Goal: Transaction & Acquisition: Purchase product/service

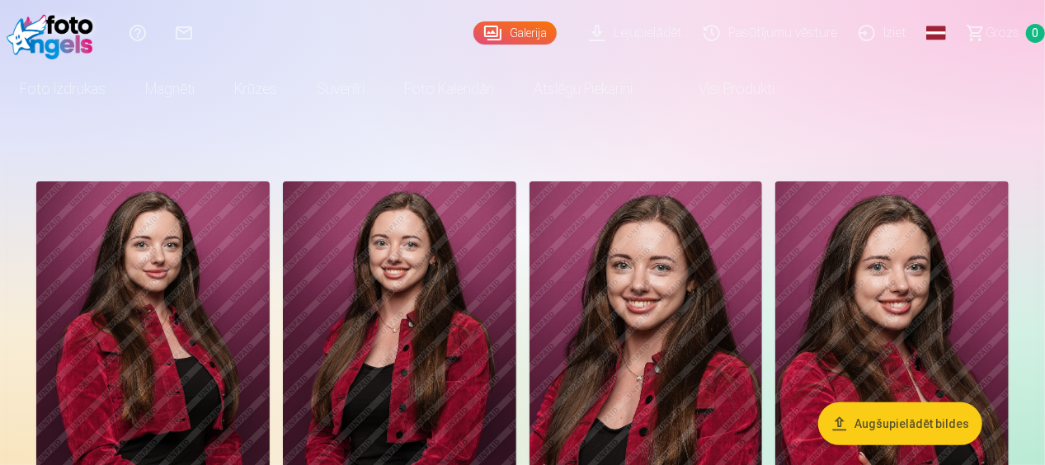
click at [186, 288] on img at bounding box center [152, 357] width 233 height 350
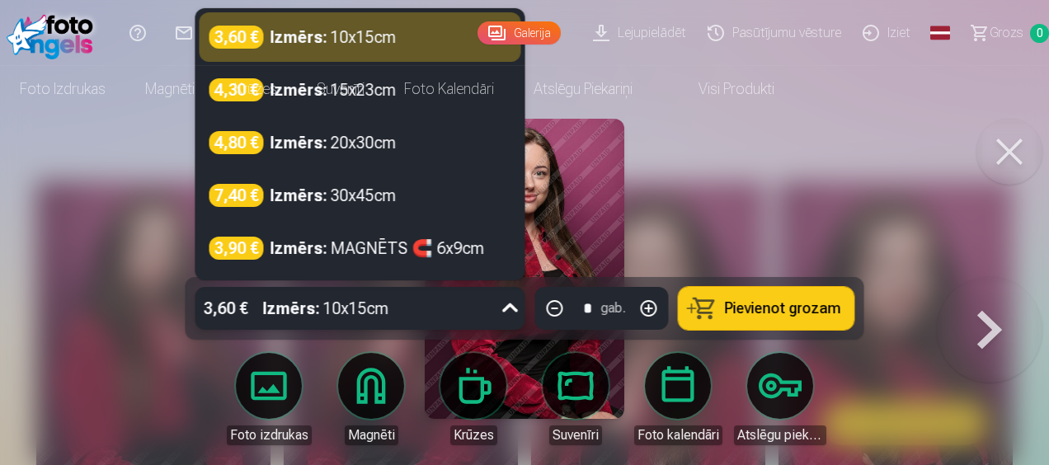
click at [497, 309] on div at bounding box center [511, 308] width 30 height 43
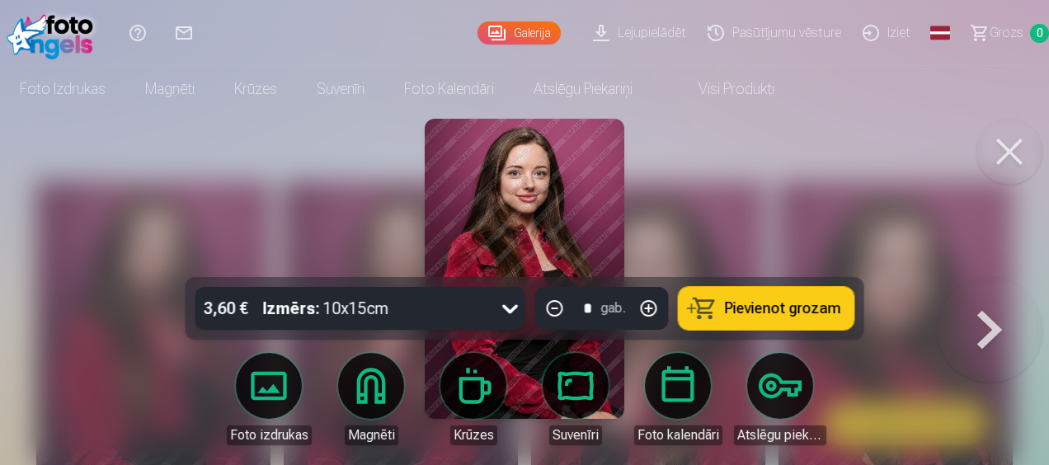
click at [132, 263] on div at bounding box center [524, 232] width 1049 height 465
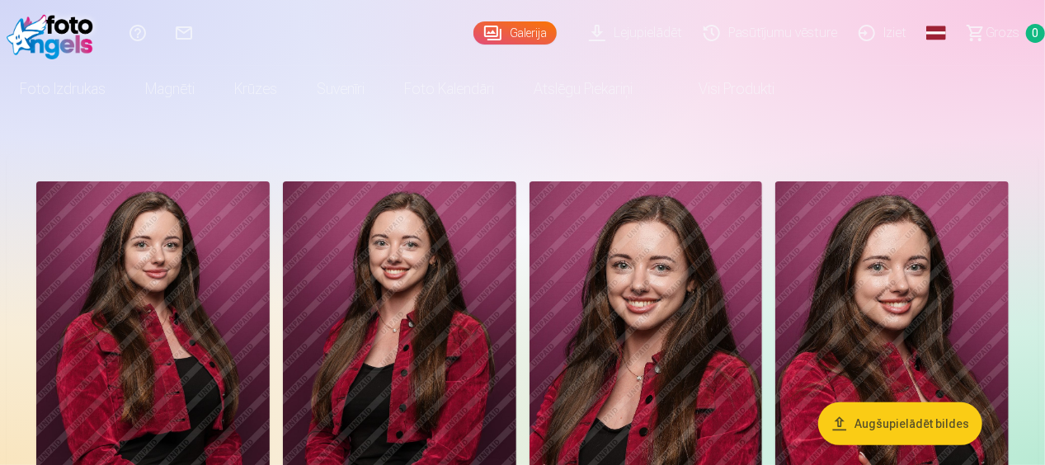
click at [200, 336] on img at bounding box center [152, 357] width 233 height 350
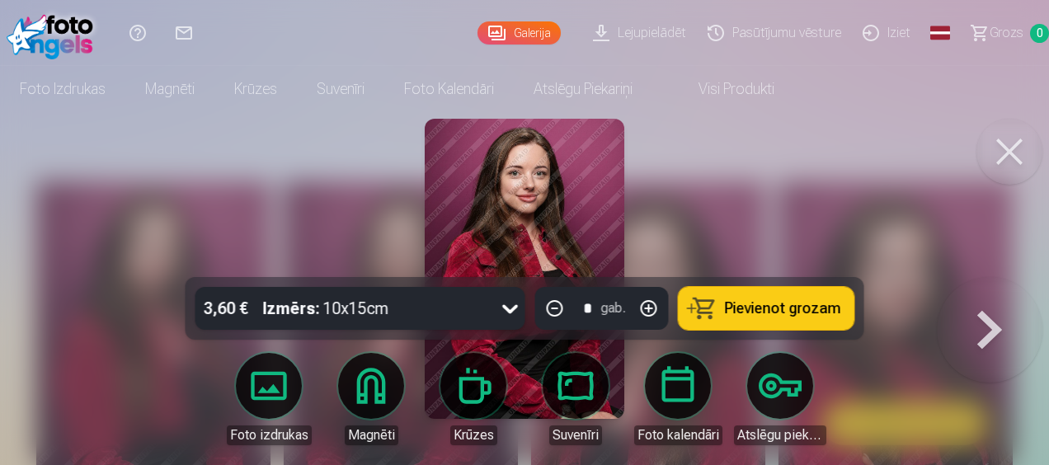
click at [652, 307] on button "button" at bounding box center [649, 309] width 40 height 40
click at [554, 309] on button "button" at bounding box center [555, 309] width 40 height 40
type input "*"
click at [993, 277] on button at bounding box center [990, 277] width 106 height 0
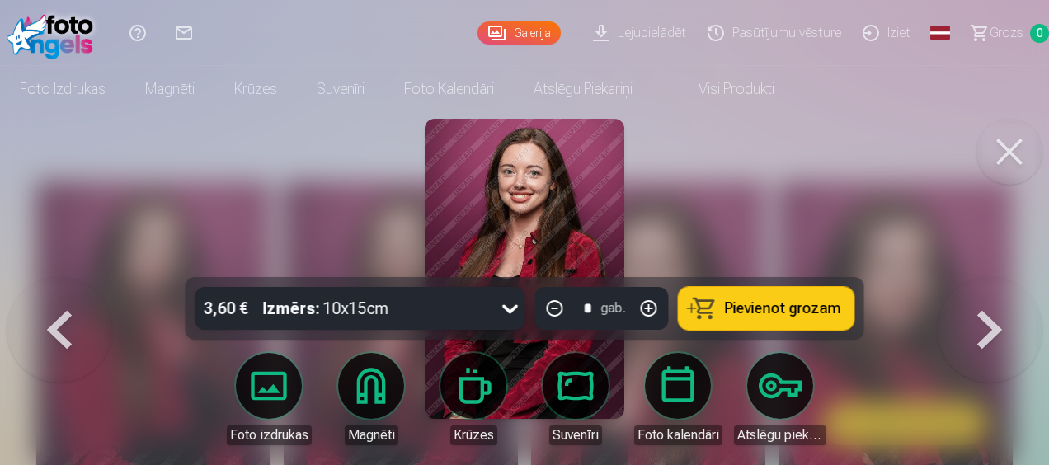
click at [993, 277] on button at bounding box center [990, 277] width 106 height 0
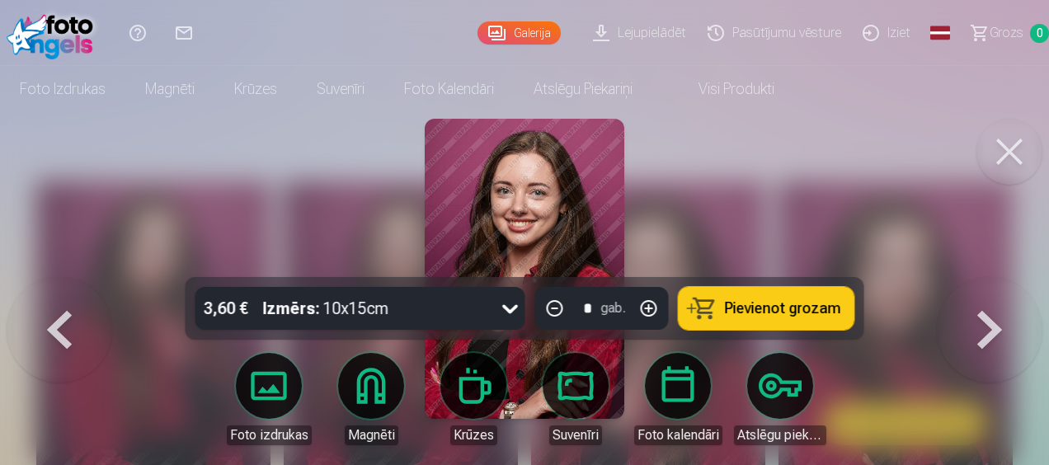
click at [1016, 150] on button at bounding box center [1010, 152] width 66 height 66
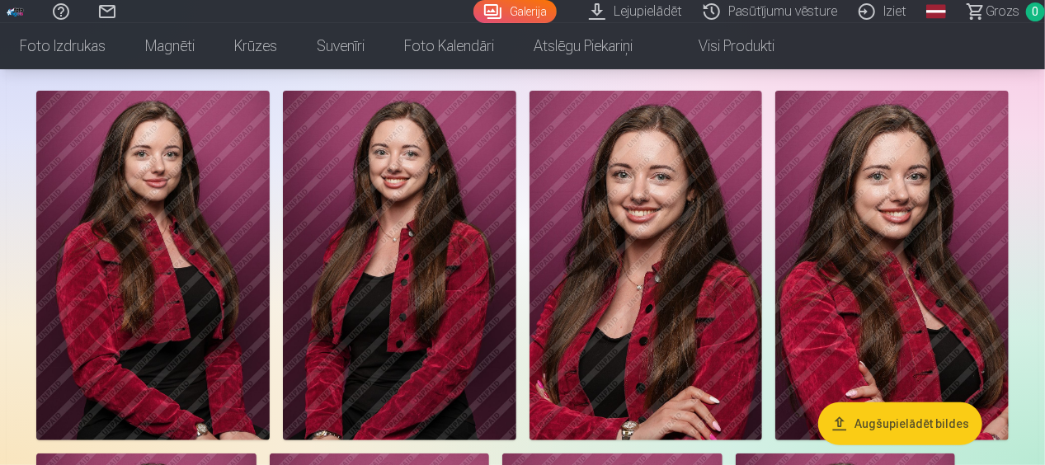
scroll to position [92, 0]
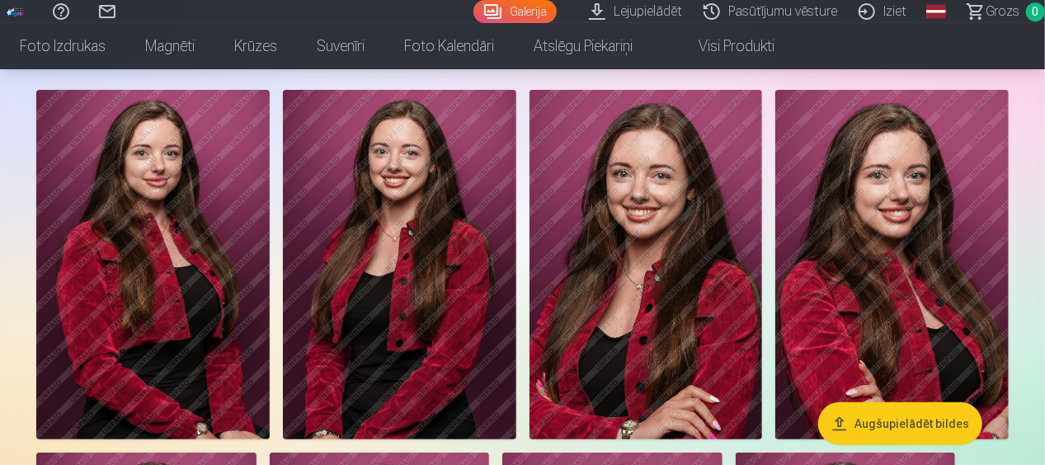
click at [652, 256] on img at bounding box center [646, 265] width 233 height 350
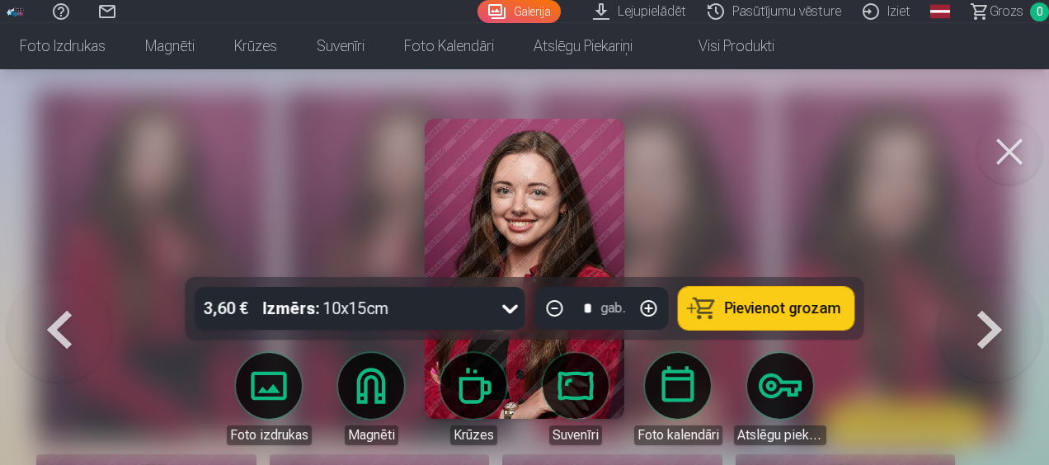
click at [1005, 168] on button at bounding box center [1010, 152] width 66 height 66
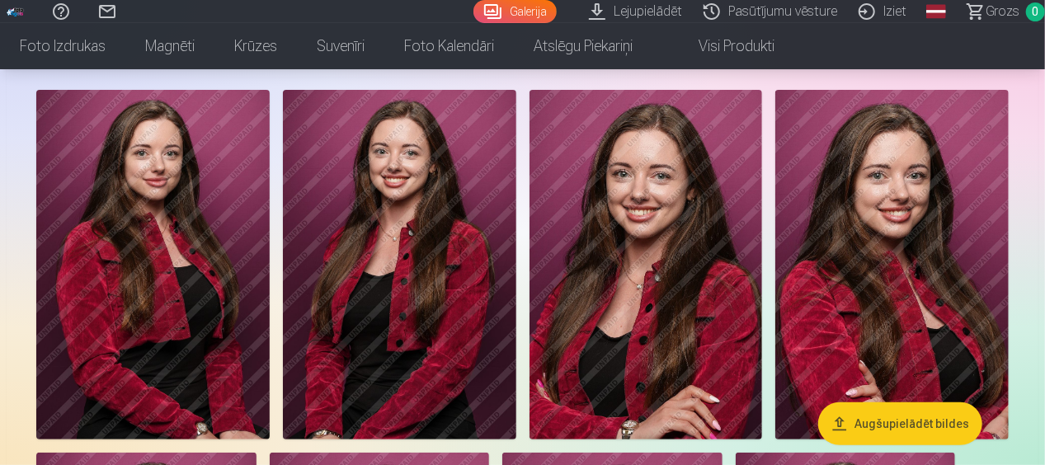
click at [703, 261] on img at bounding box center [646, 265] width 233 height 350
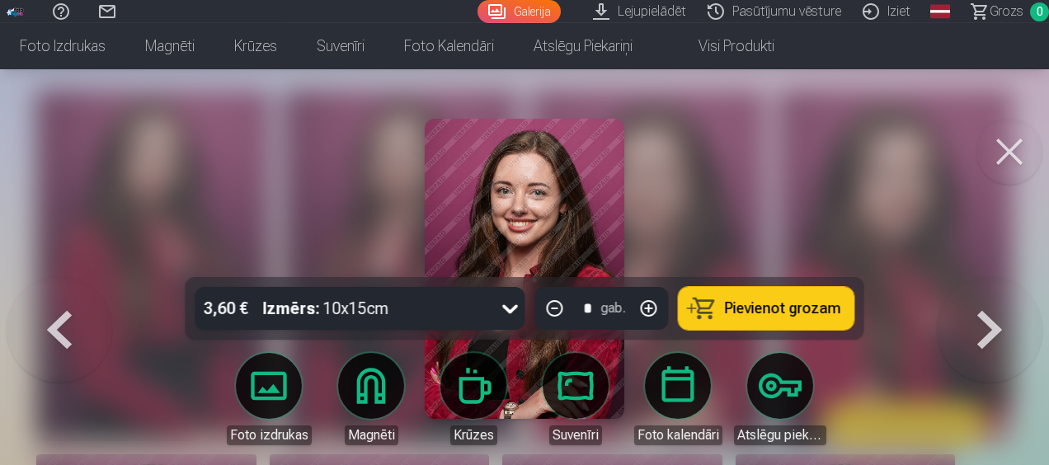
click at [726, 318] on button "Pievienot grozam" at bounding box center [767, 308] width 176 height 43
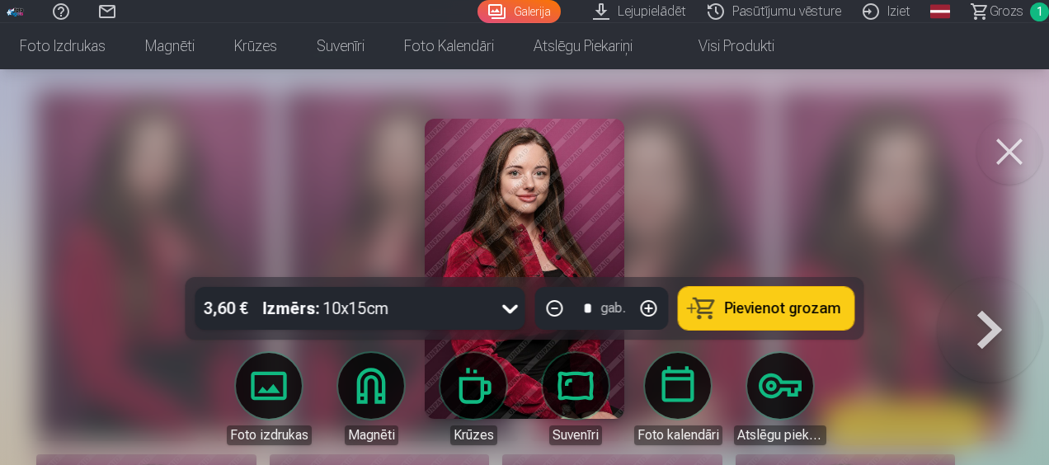
click at [1007, 149] on button at bounding box center [1010, 152] width 66 height 66
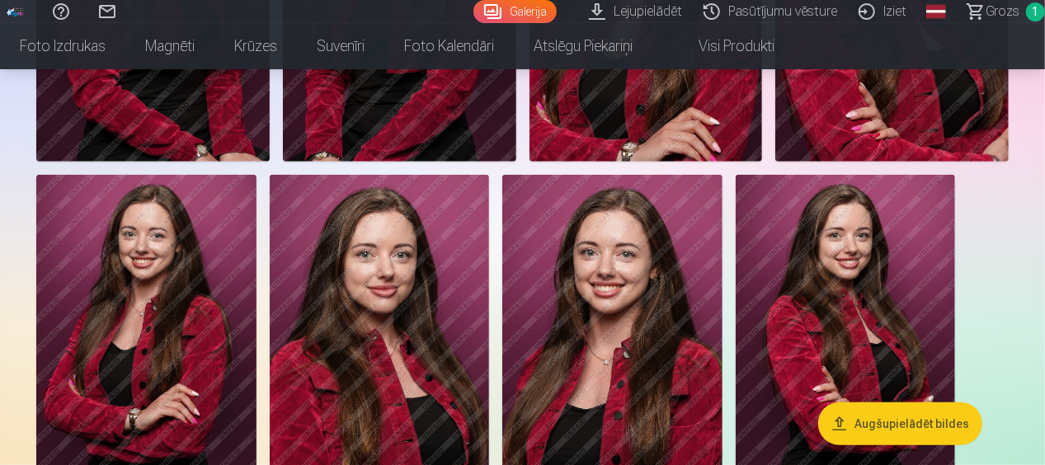
scroll to position [369, 0]
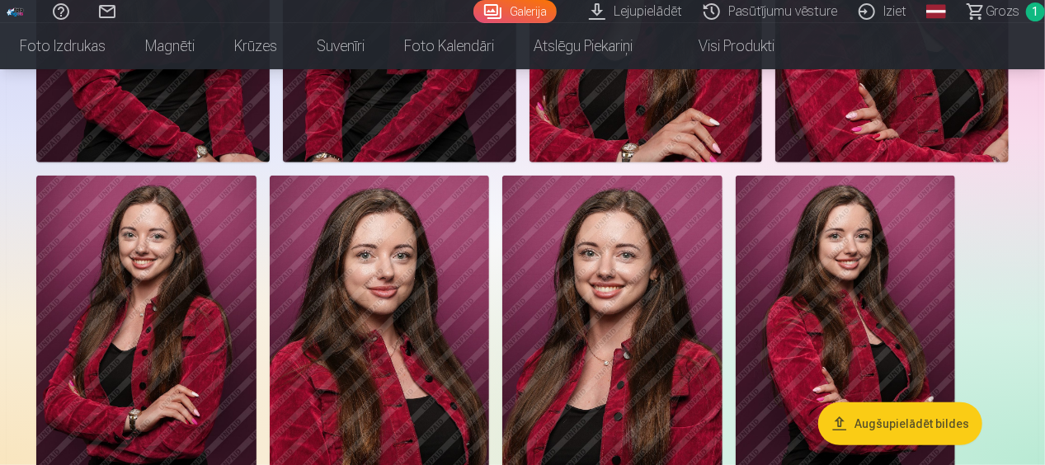
click at [229, 290] on img at bounding box center [146, 341] width 220 height 330
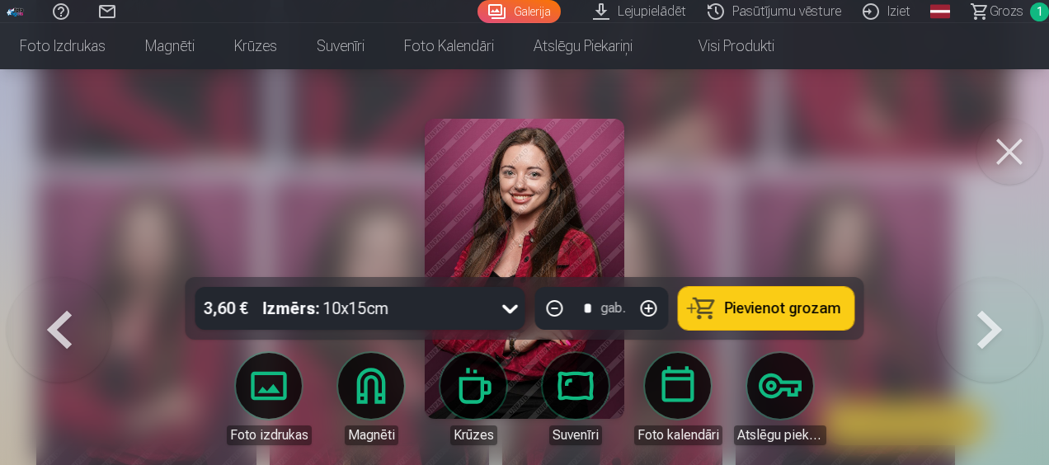
click at [1008, 153] on button at bounding box center [1010, 152] width 66 height 66
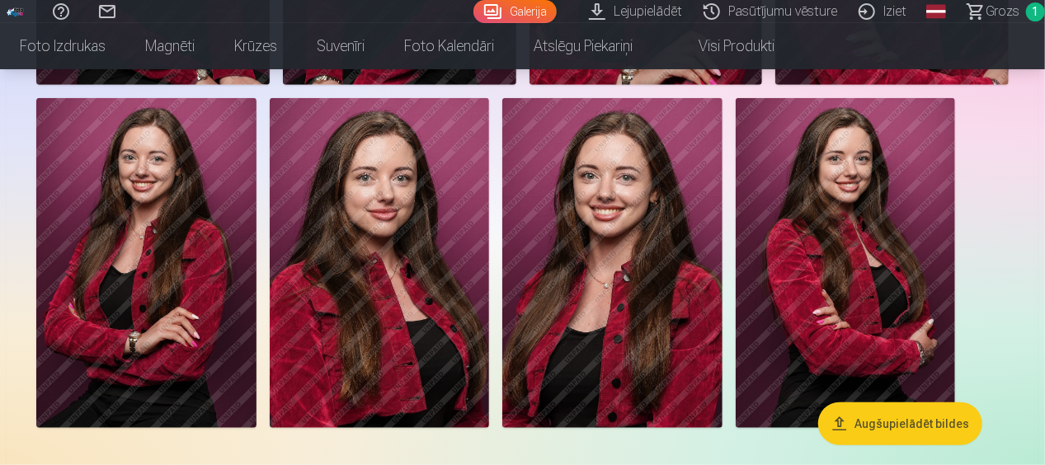
scroll to position [447, 0]
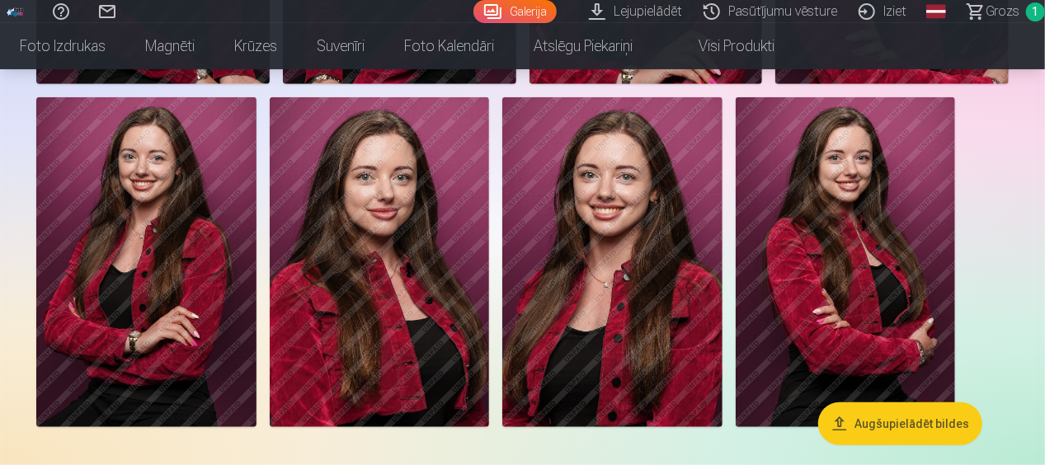
click at [172, 257] on img at bounding box center [146, 262] width 220 height 330
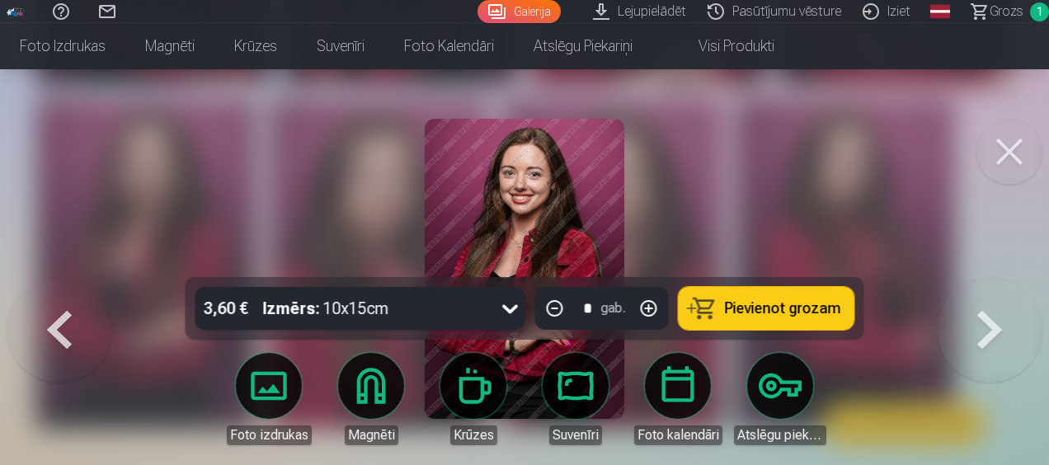
click at [784, 303] on span "Pievienot grozam" at bounding box center [783, 308] width 116 height 15
click at [1020, 157] on button at bounding box center [1010, 152] width 66 height 66
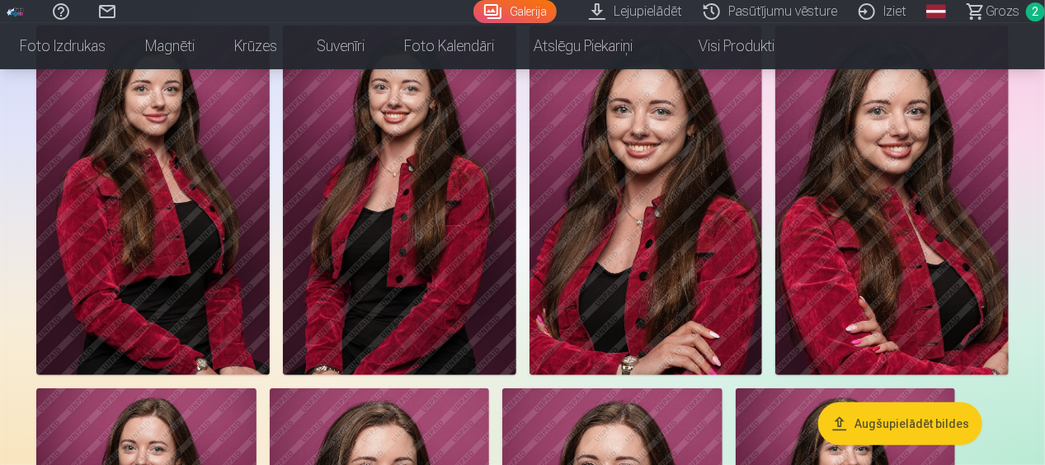
scroll to position [97, 0]
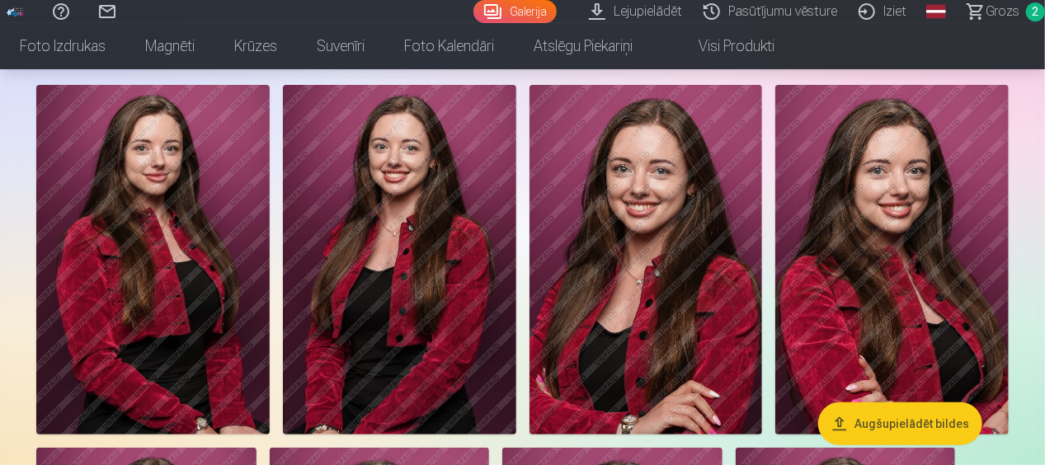
click at [206, 264] on img at bounding box center [152, 260] width 233 height 350
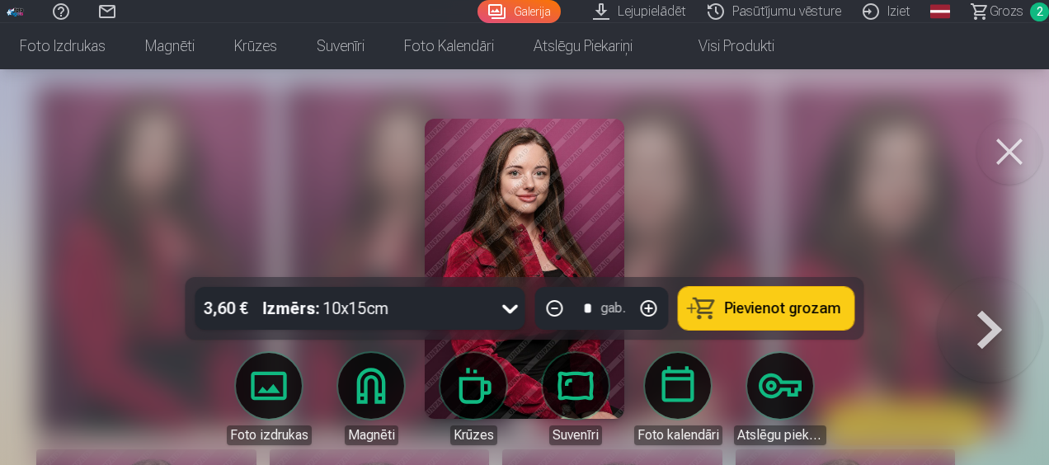
click at [769, 310] on span "Pievienot grozam" at bounding box center [783, 308] width 116 height 15
click at [1008, 149] on button at bounding box center [1010, 152] width 66 height 66
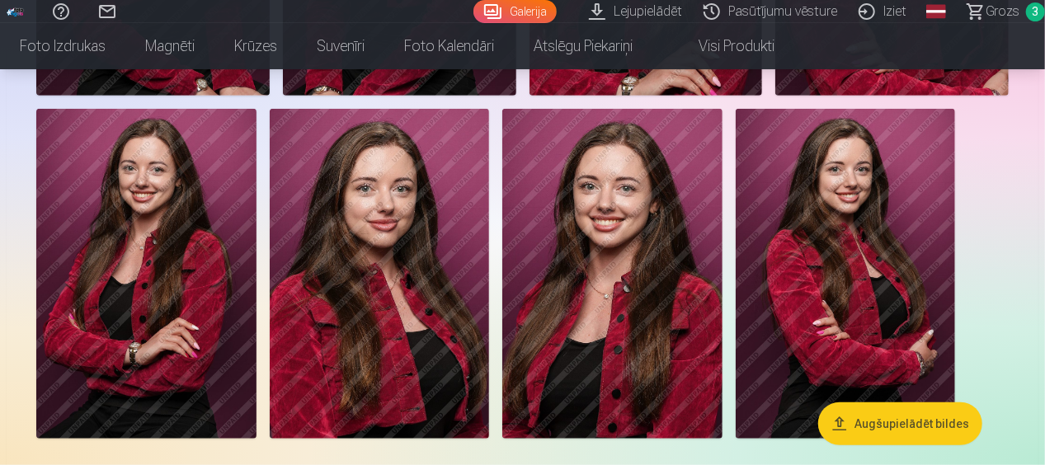
scroll to position [435, 0]
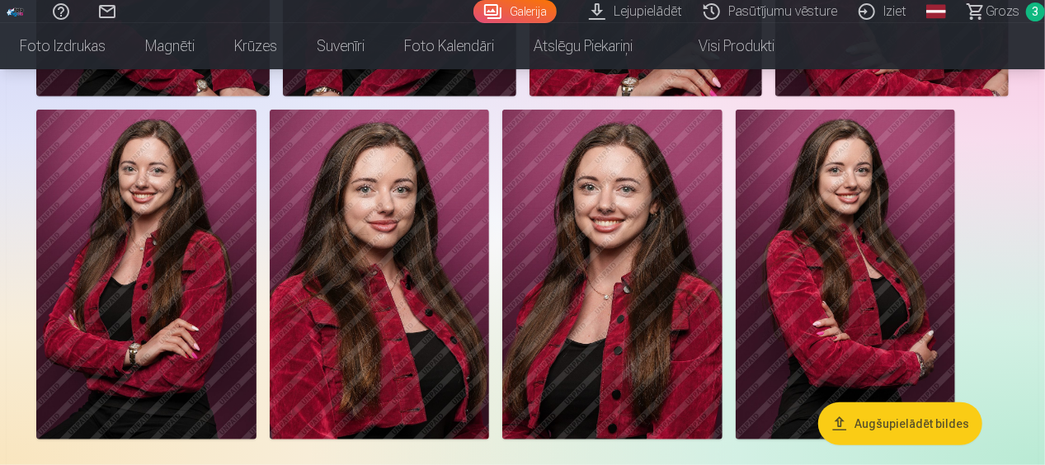
click at [488, 270] on div at bounding box center [523, 93] width 986 height 706
click at [422, 254] on img at bounding box center [380, 275] width 220 height 330
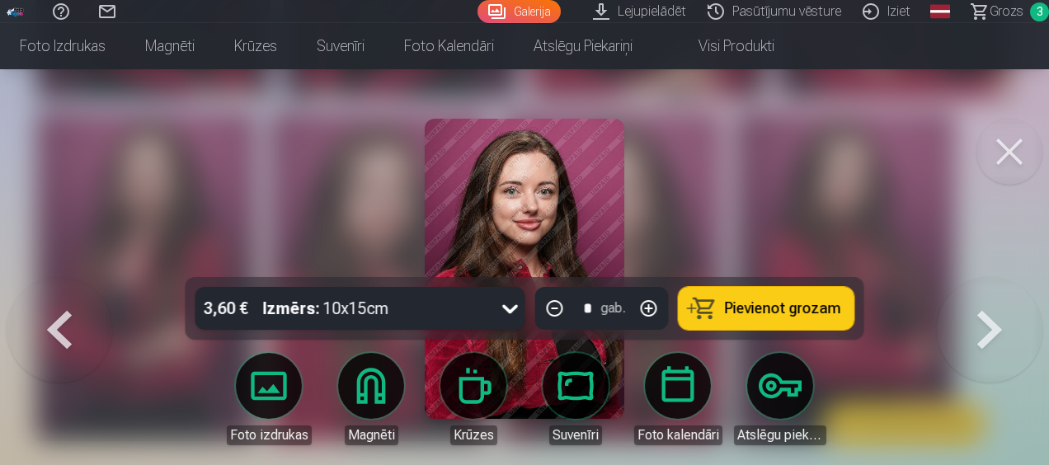
click at [1022, 153] on button at bounding box center [1010, 152] width 66 height 66
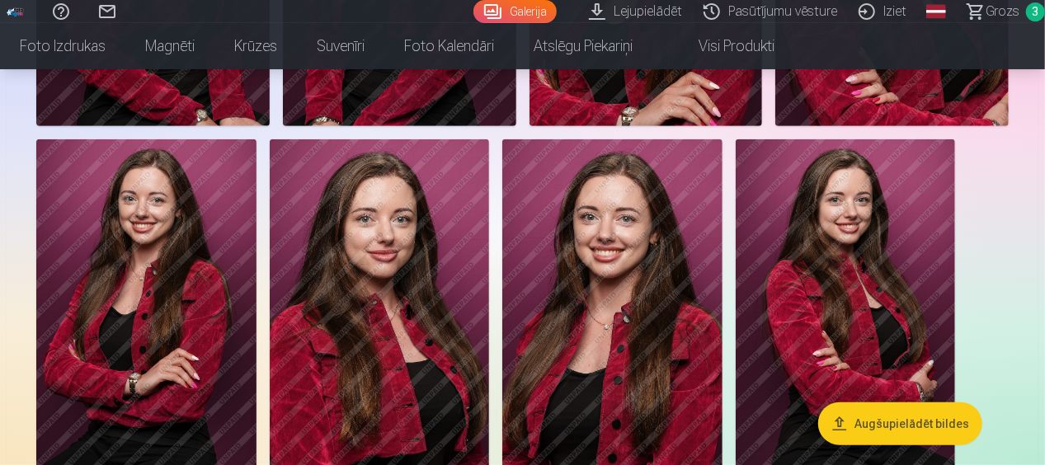
scroll to position [403, 0]
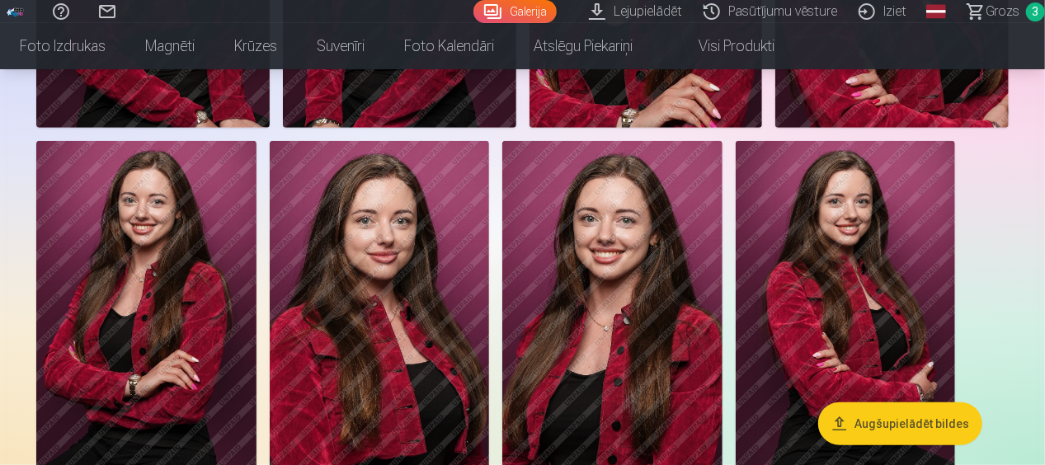
click at [423, 272] on img at bounding box center [380, 306] width 220 height 330
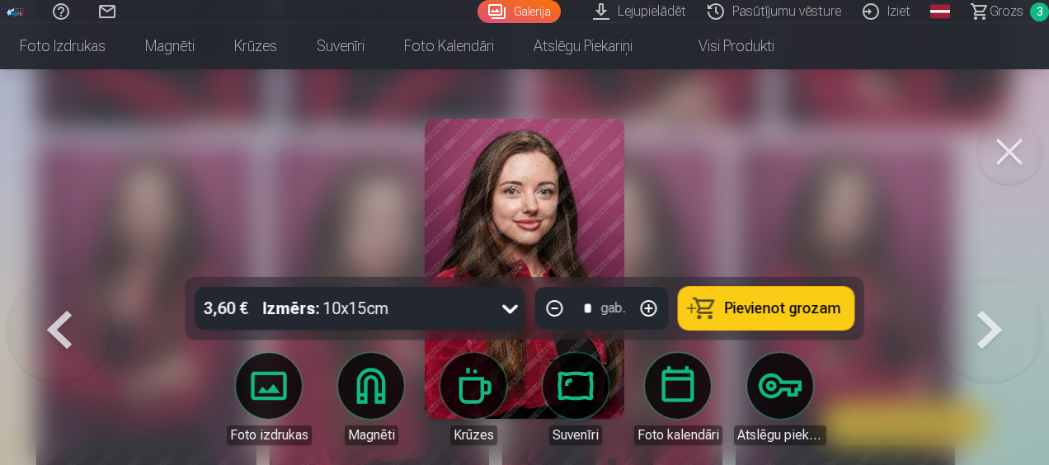
click at [1002, 157] on button at bounding box center [1010, 152] width 66 height 66
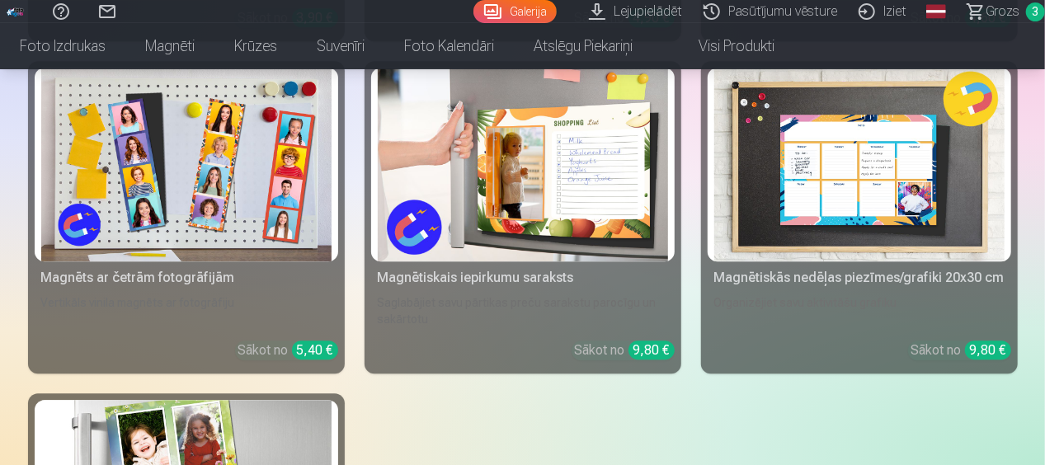
scroll to position [1945, 0]
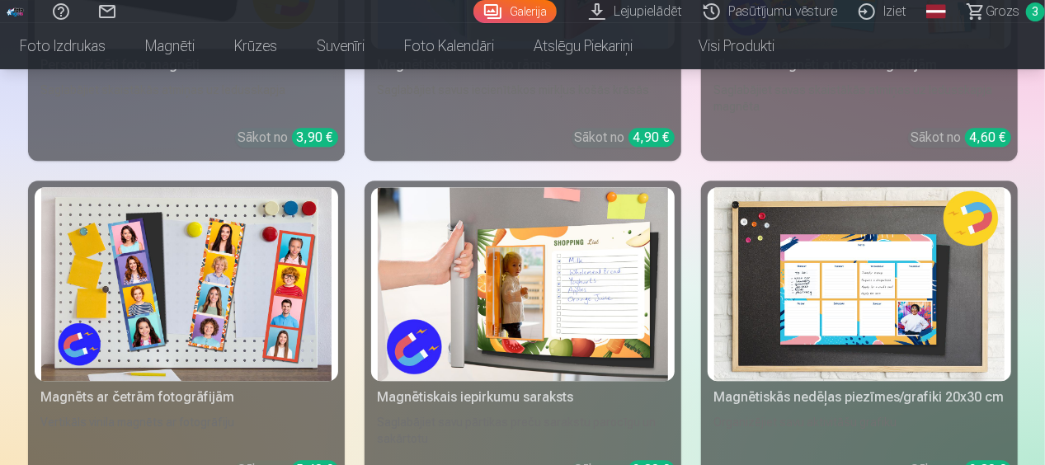
click at [1020, 5] on link "Grozs 3" at bounding box center [999, 11] width 92 height 23
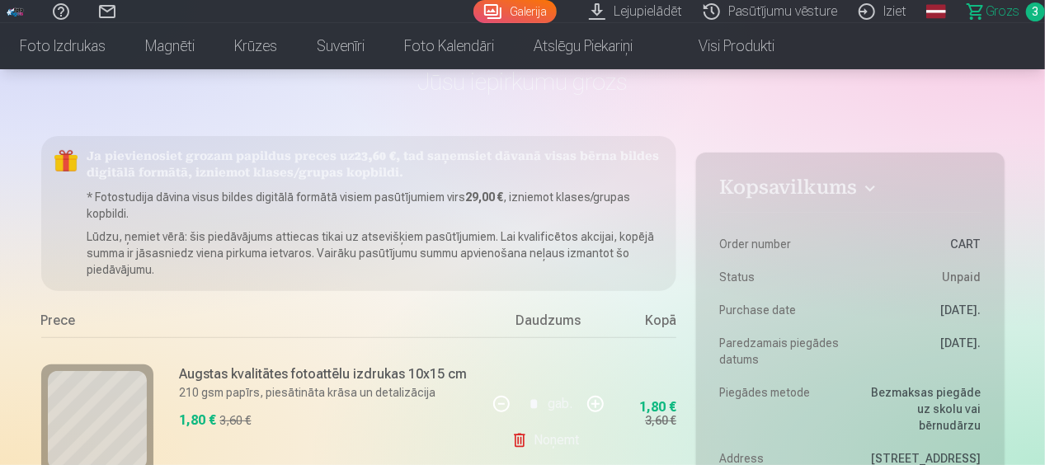
scroll to position [84, 0]
click at [516, 13] on link "Galerija" at bounding box center [515, 11] width 83 height 23
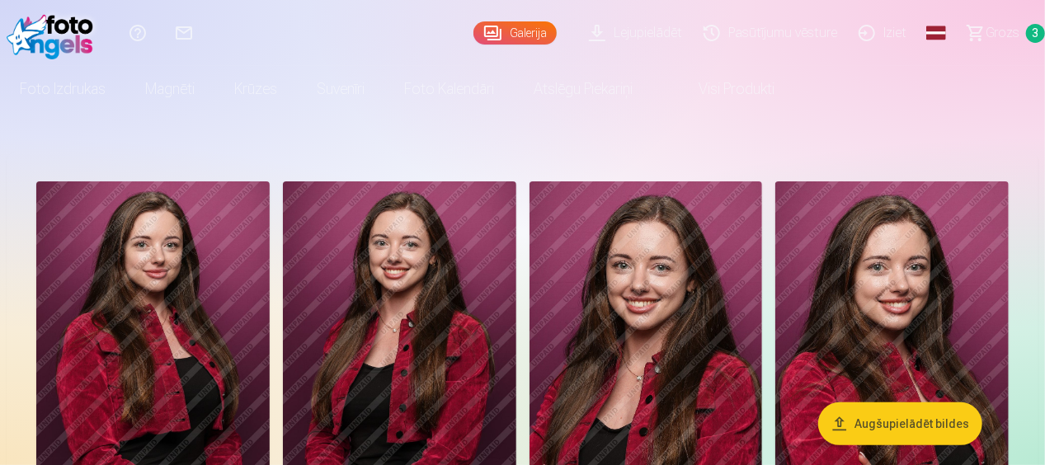
click at [424, 243] on img at bounding box center [399, 357] width 233 height 350
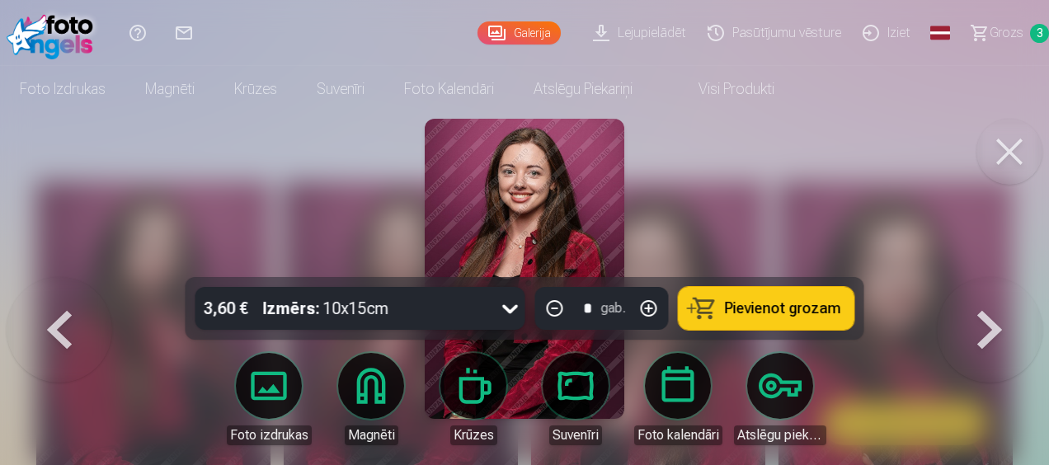
click at [996, 167] on button at bounding box center [1010, 152] width 66 height 66
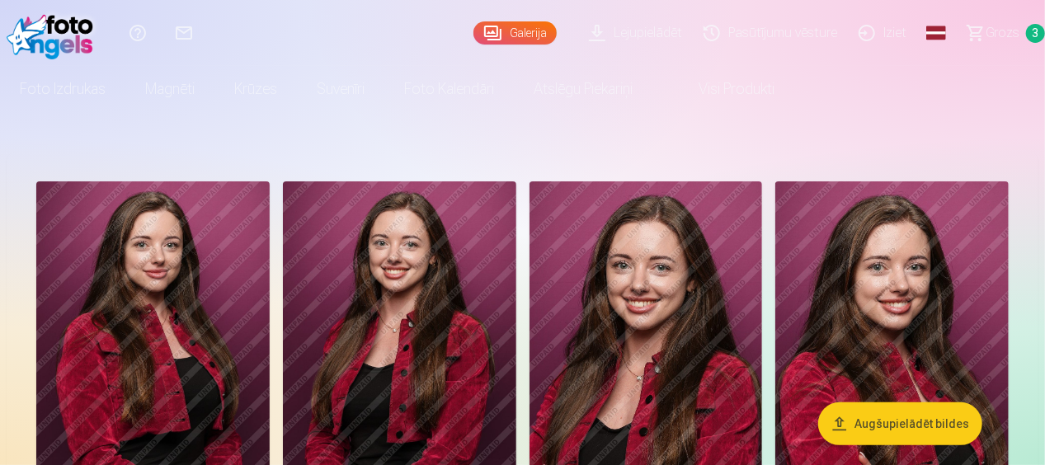
click at [1008, 35] on span "Grozs" at bounding box center [1003, 33] width 34 height 20
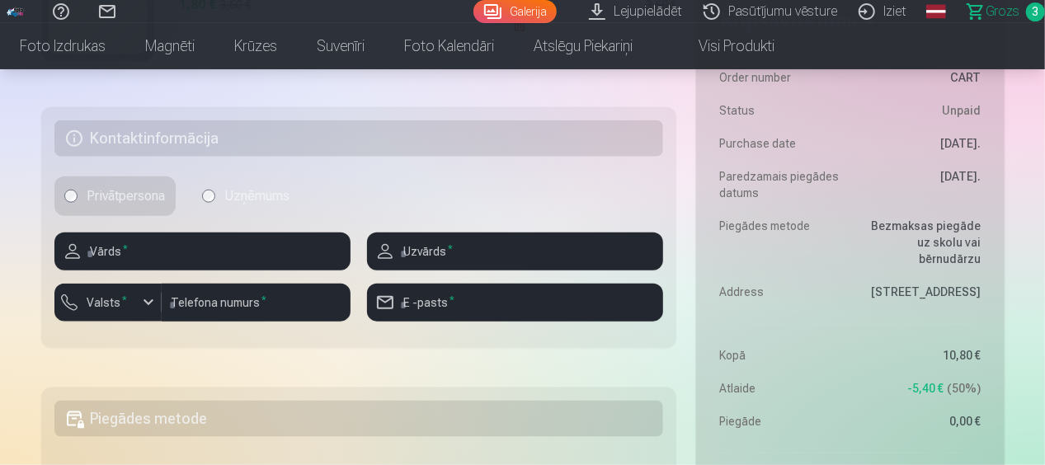
scroll to position [827, 0]
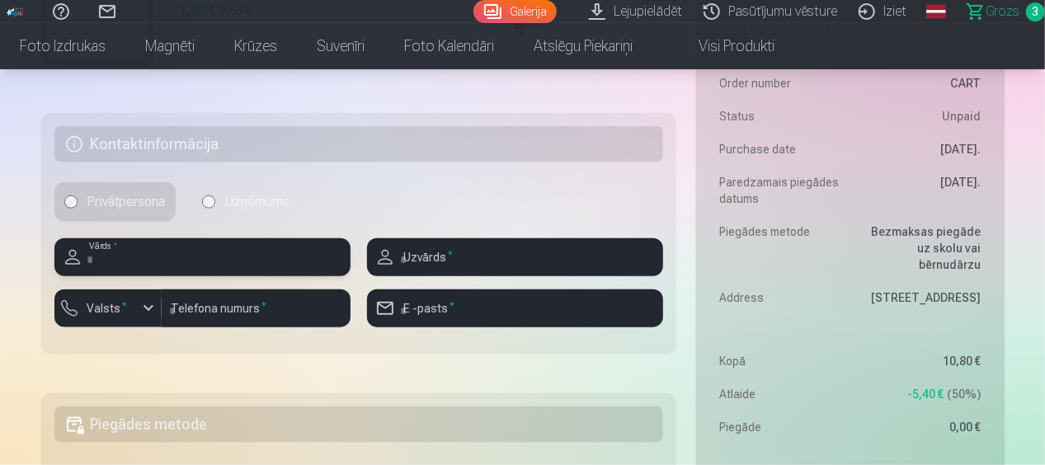
click at [297, 257] on input "text" at bounding box center [202, 257] width 296 height 38
type input "******"
type input "********"
click at [492, 322] on input "**********" at bounding box center [515, 309] width 296 height 38
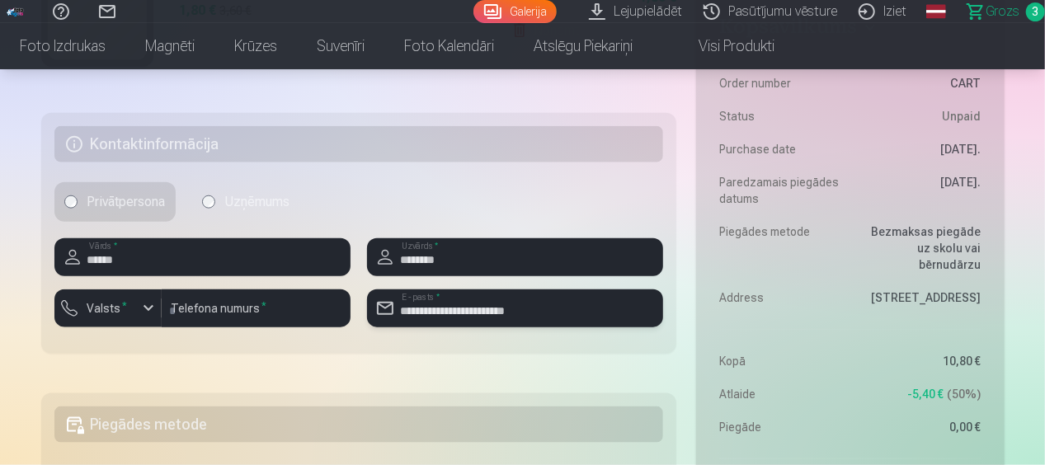
click at [483, 309] on input "**********" at bounding box center [515, 309] width 296 height 38
paste input "*"
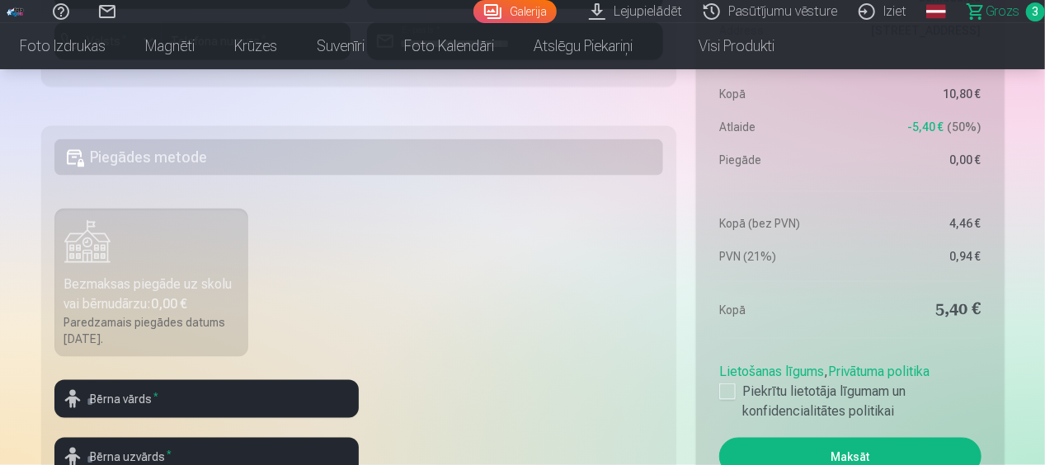
scroll to position [1095, 0]
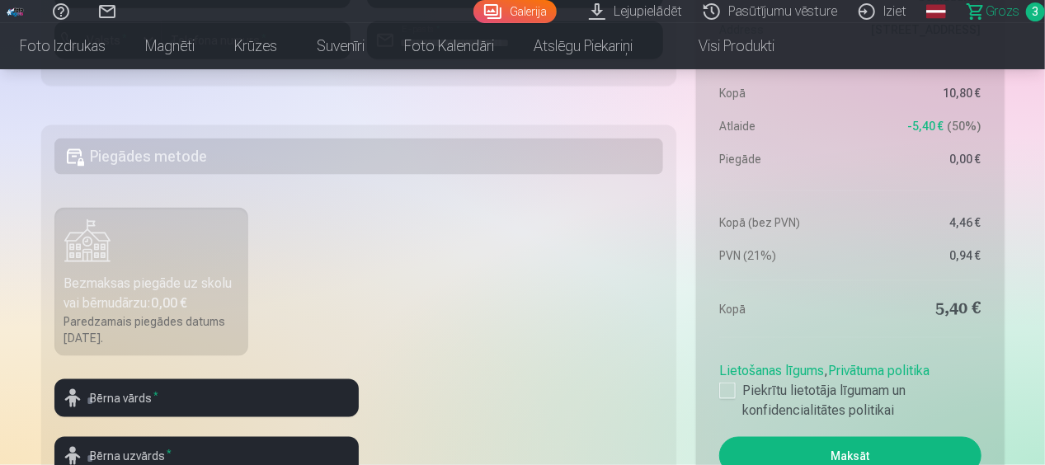
type input "**********"
click at [170, 399] on input "text" at bounding box center [206, 399] width 304 height 38
type input "******"
type input "********"
click at [475, 318] on fieldset "Piegādes metode Bezmaksas piegāde uz skolu vai bērnudārzu : 0,00 € Paredzamais …" at bounding box center [359, 321] width 636 height 393
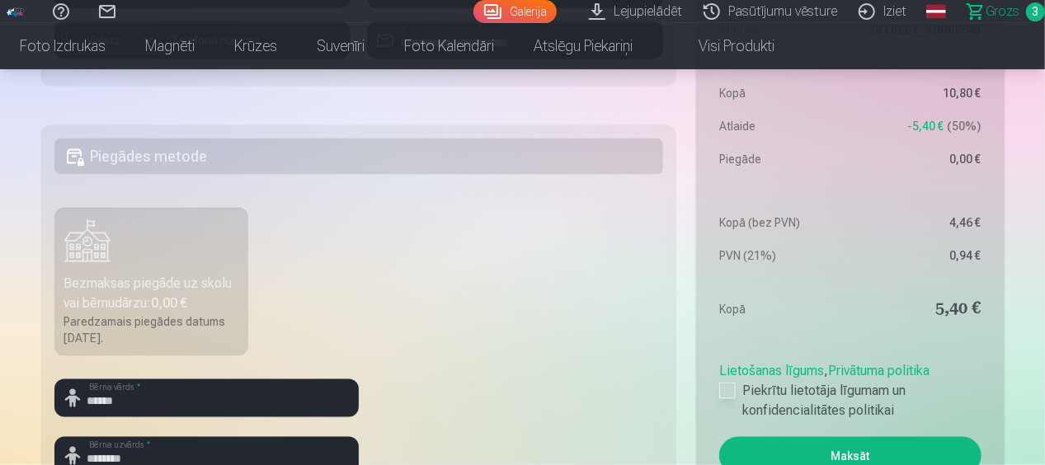
click at [729, 395] on div at bounding box center [727, 391] width 17 height 17
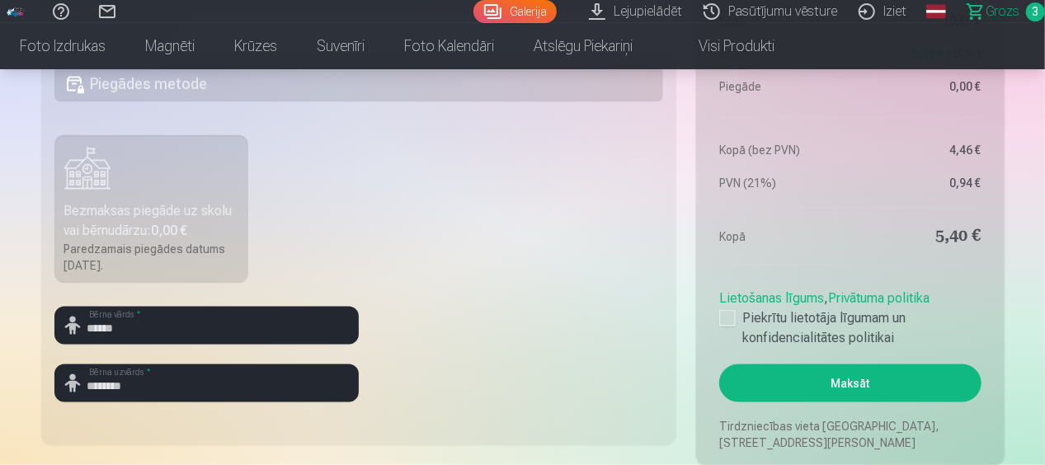
scroll to position [1176, 0]
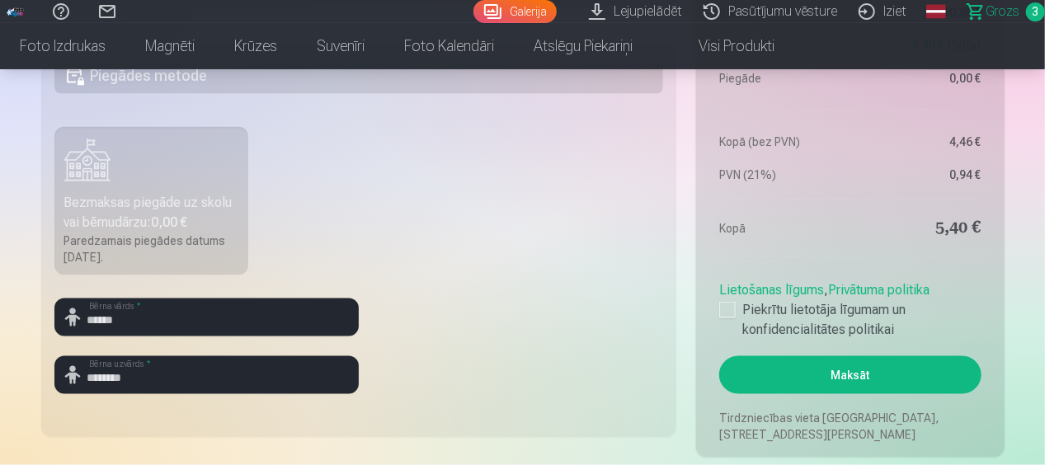
click at [799, 386] on button "Maksāt" at bounding box center [850, 375] width 262 height 38
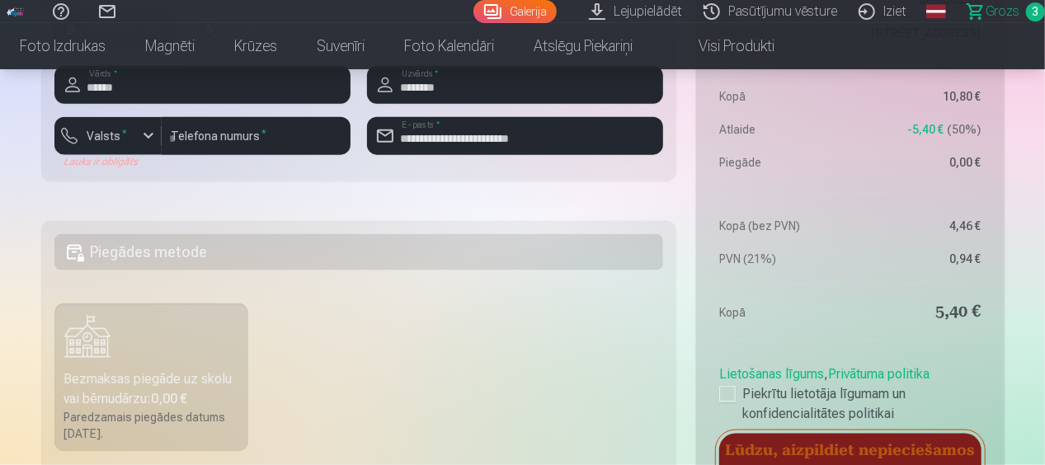
scroll to position [907, 0]
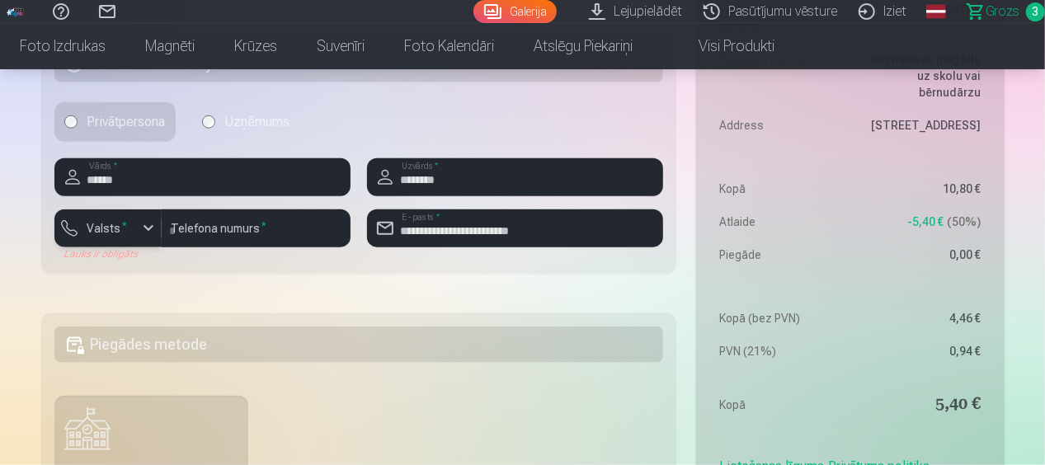
click at [111, 234] on label "Valsts *" at bounding box center [108, 228] width 54 height 17
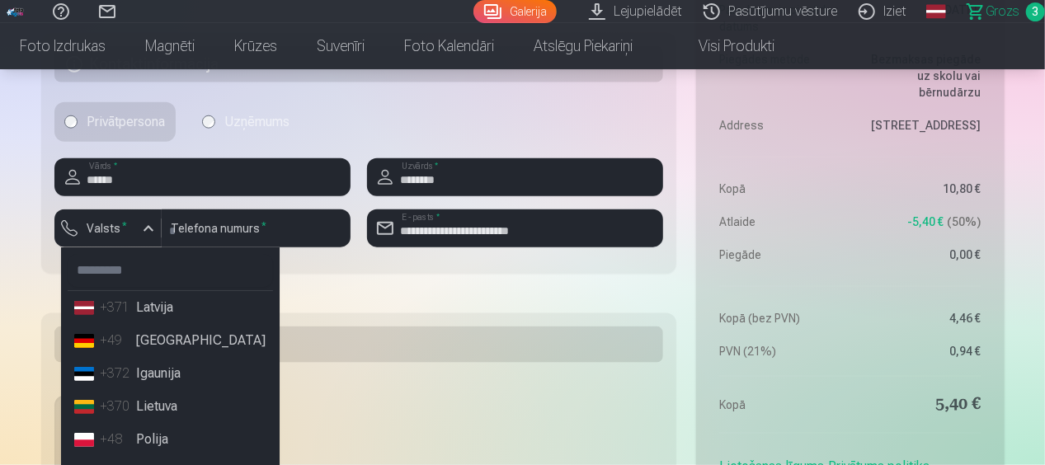
click at [172, 320] on li "+371 Latvija" at bounding box center [170, 307] width 205 height 33
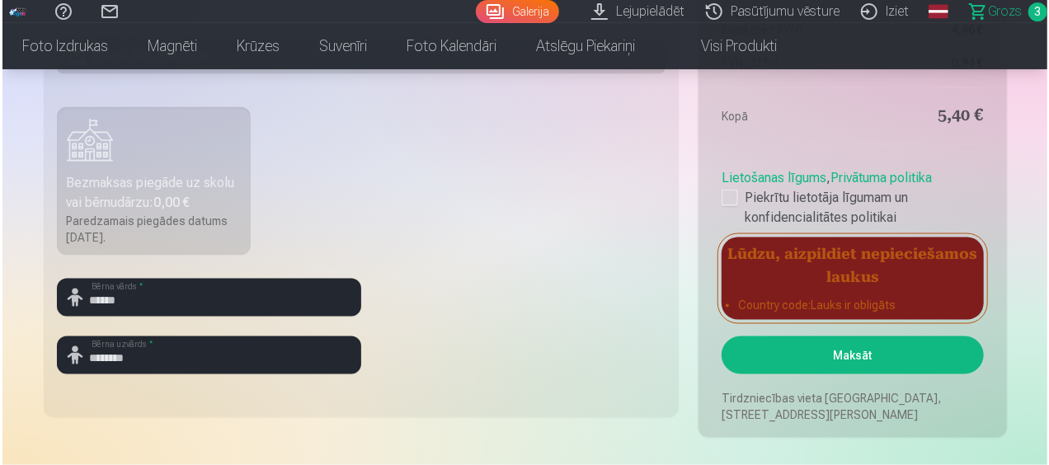
scroll to position [1195, 0]
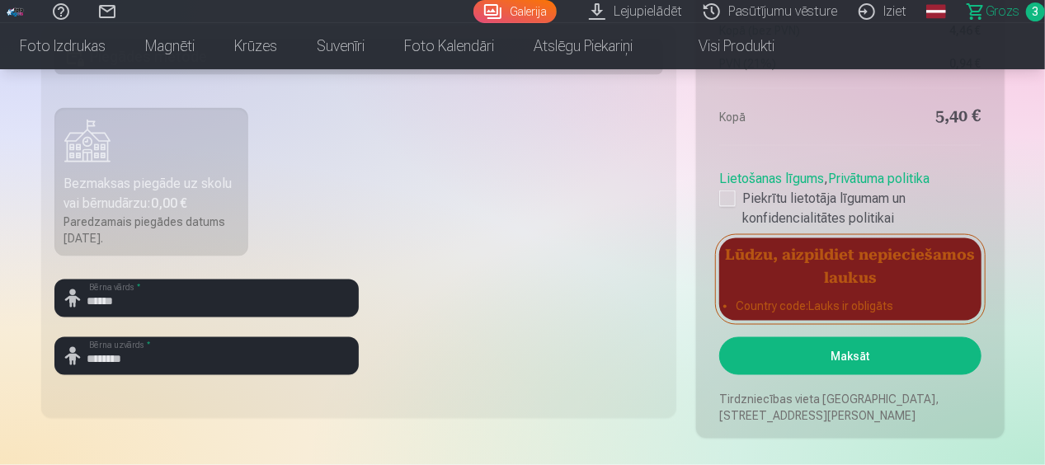
click at [840, 372] on button "Maksāt" at bounding box center [850, 356] width 262 height 38
